Goal: Task Accomplishment & Management: Use online tool/utility

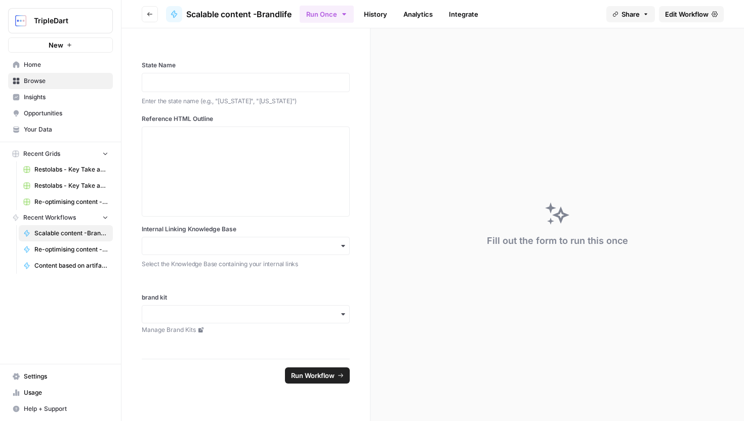
click at [677, 16] on span "Edit Workflow" at bounding box center [687, 14] width 44 height 10
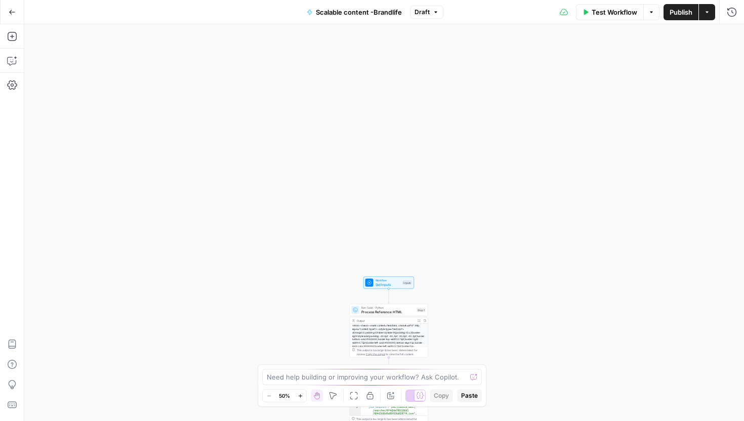
click at [385, 282] on span "Set Inputs" at bounding box center [388, 284] width 25 height 5
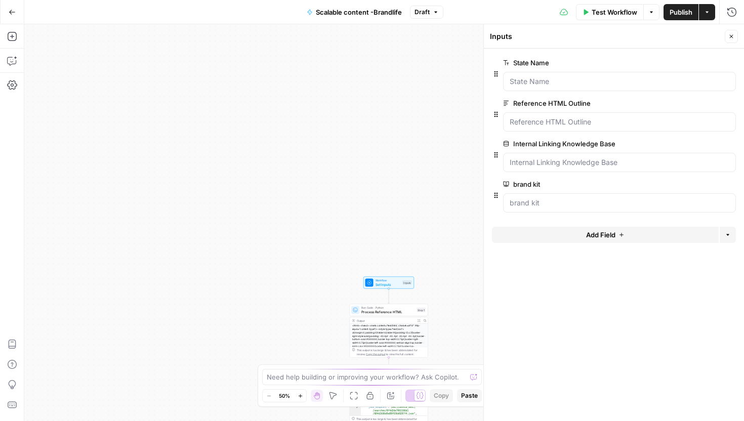
click at [575, 230] on button "Add Field" at bounding box center [605, 235] width 227 height 16
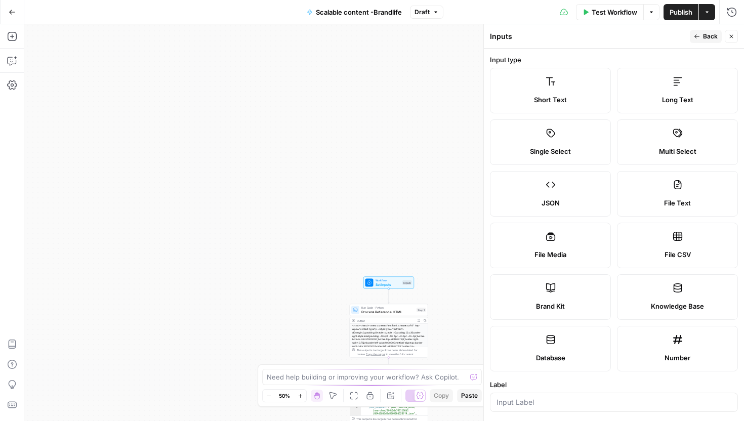
scroll to position [2, 0]
click at [570, 253] on div "File Media" at bounding box center [551, 253] width 104 height 10
type textarea "Supports .mp4, .mp3, .wav, .jpg, .png, .webp, .wma, .m4a file types"
click at [570, 253] on div "File Media" at bounding box center [551, 253] width 104 height 10
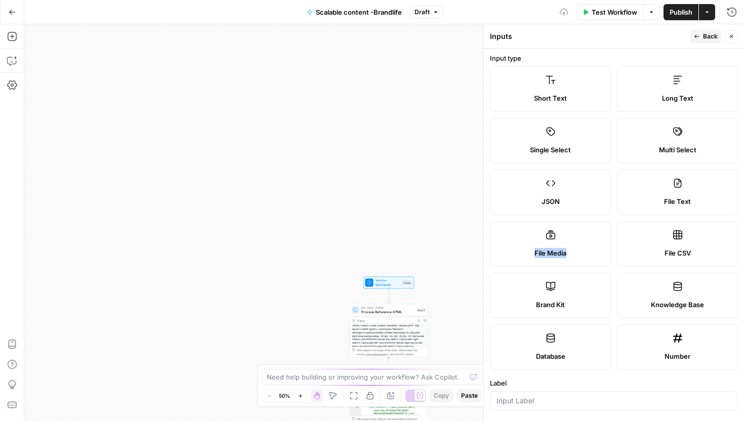
click at [570, 253] on div "File Media" at bounding box center [551, 253] width 104 height 10
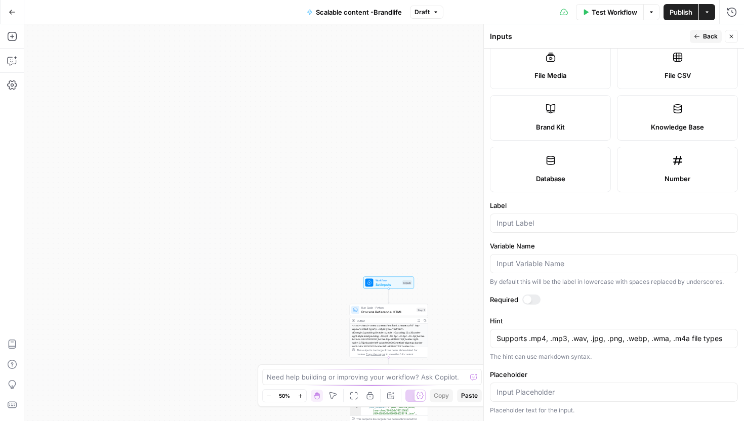
click at [571, 247] on label "Variable Name" at bounding box center [614, 246] width 248 height 10
click at [571, 259] on input "Variable Name" at bounding box center [614, 264] width 235 height 10
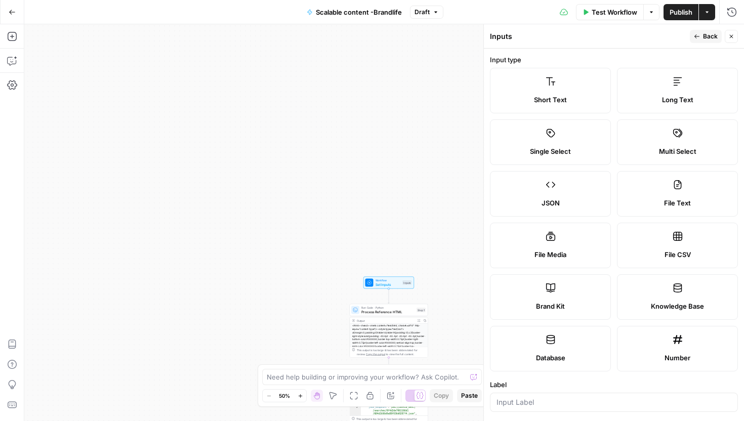
click at [560, 59] on label "Input type" at bounding box center [614, 60] width 248 height 10
click at [712, 34] on span "Back" at bounding box center [710, 36] width 15 height 9
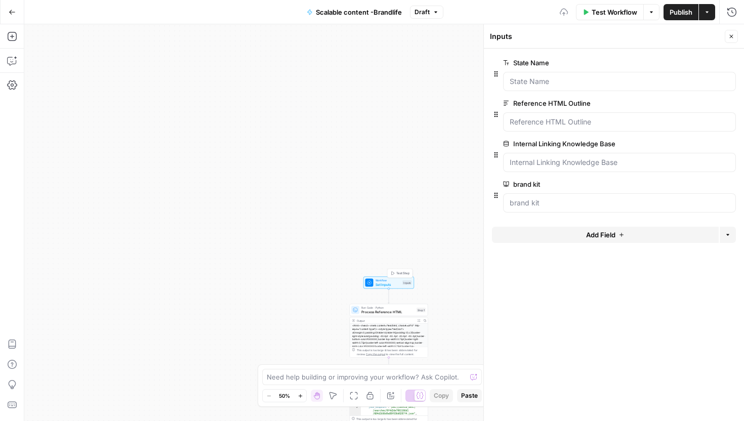
click at [391, 283] on span "Set Inputs" at bounding box center [388, 284] width 25 height 5
click at [388, 280] on span "Workflow" at bounding box center [388, 281] width 25 height 4
click at [730, 39] on icon "button" at bounding box center [732, 36] width 6 height 6
